Goal: Ask a question

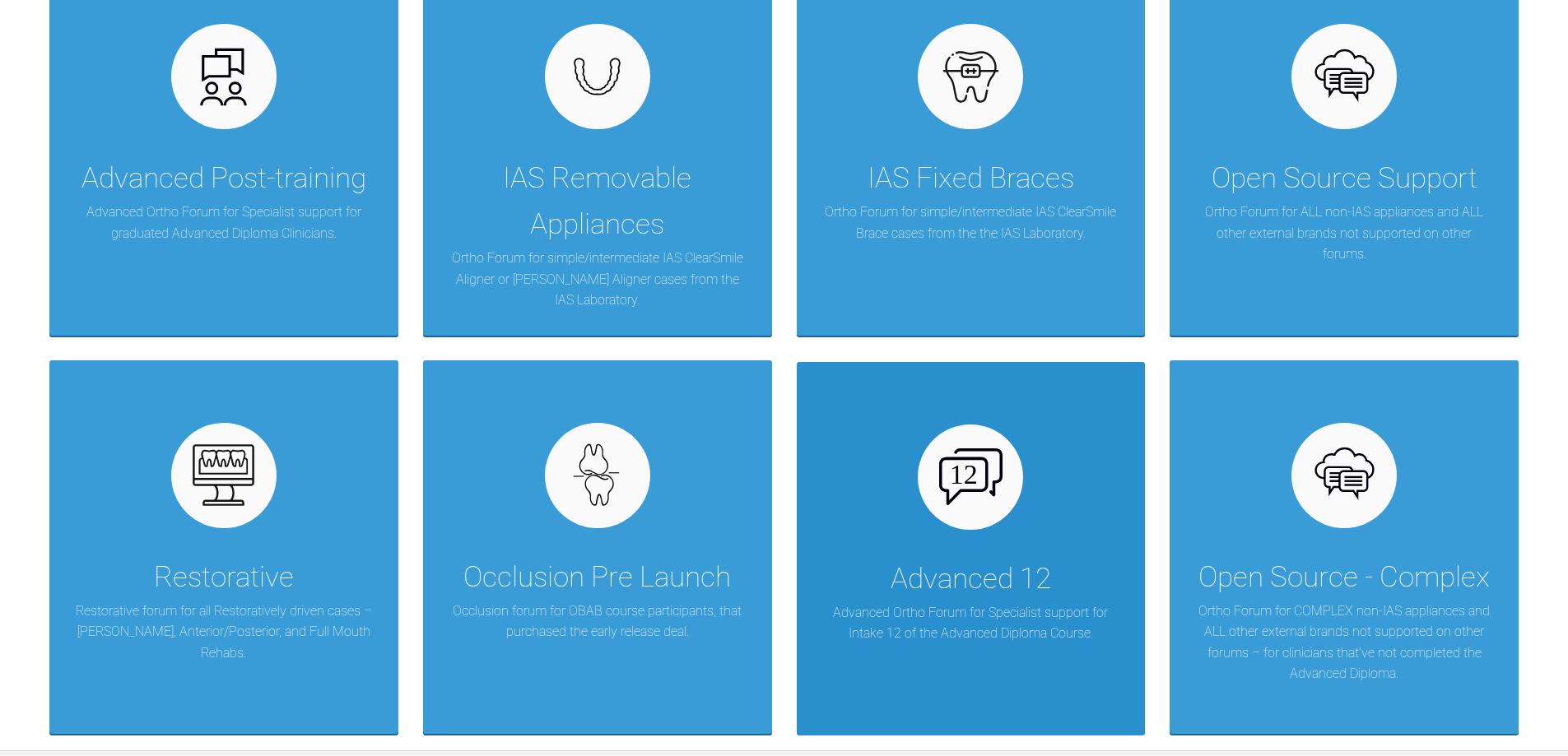
click at [963, 587] on div "Advanced 12" at bounding box center [971, 579] width 161 height 46
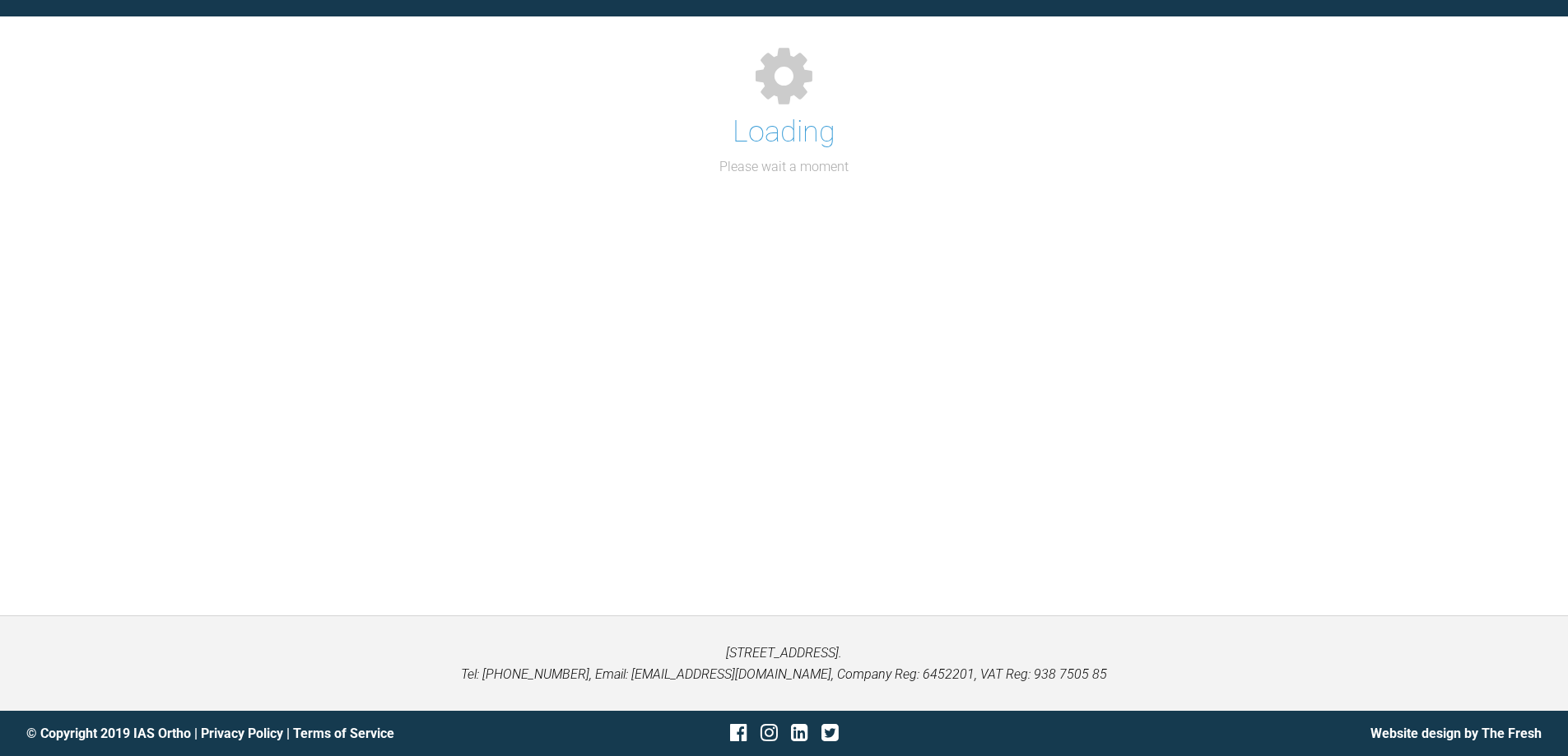
click at [963, 587] on div "Support Forum Back to Home Go to case Loading Please wait a moment" at bounding box center [784, 276] width 1568 height 678
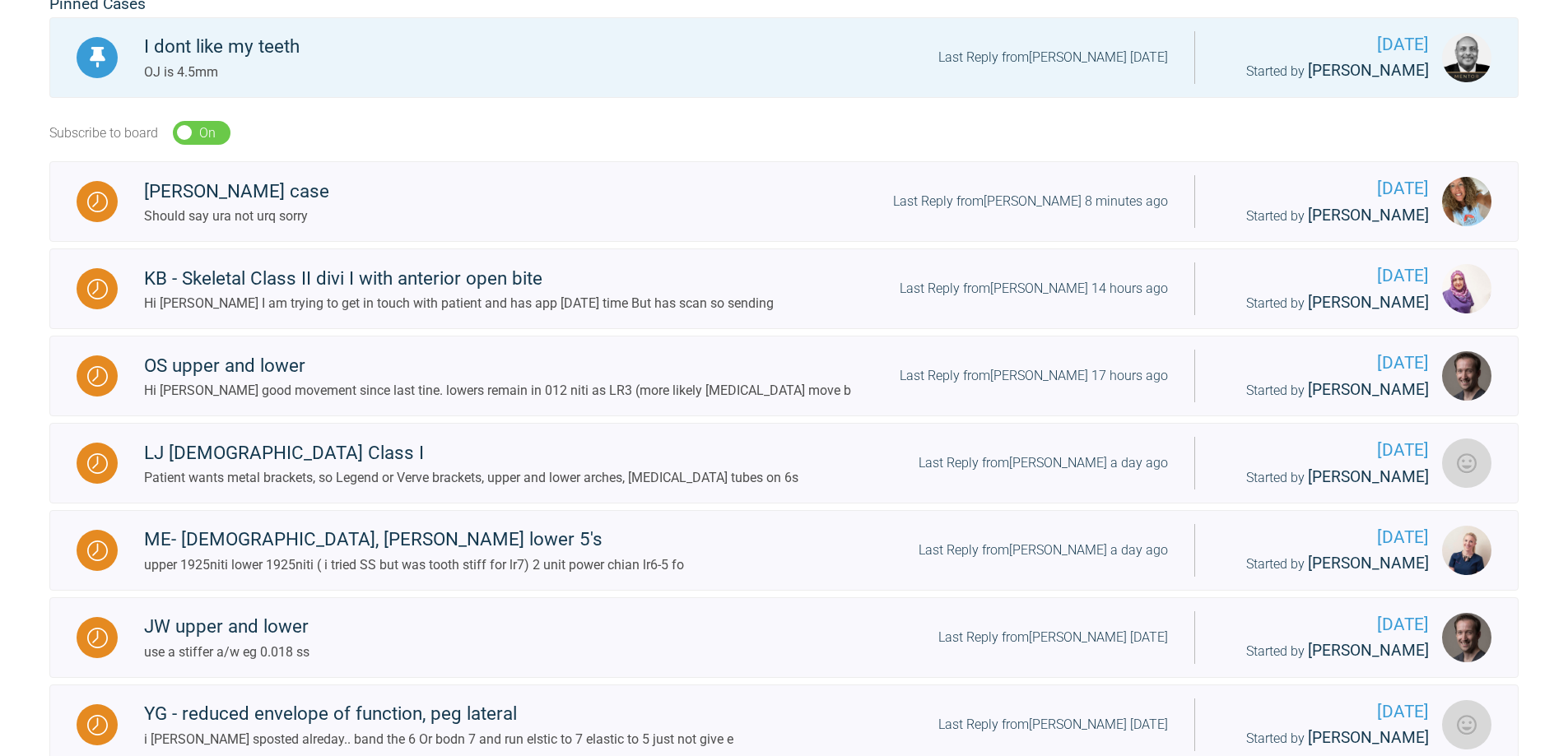
click at [494, 110] on div "Subscribe to board On Off" at bounding box center [783, 134] width 1469 height 58
